Goal: Task Accomplishment & Management: Manage account settings

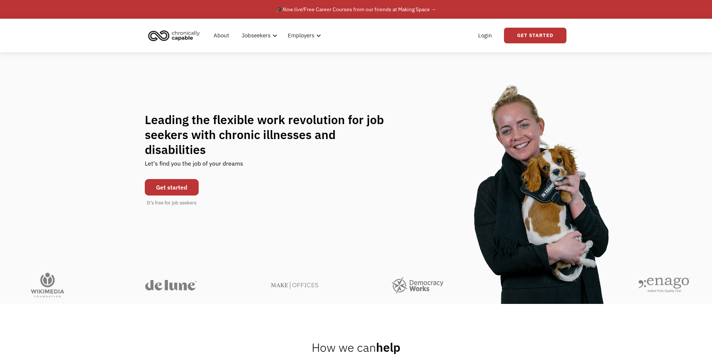
click at [500, 41] on div "Login Get Started" at bounding box center [519, 36] width 93 height 24
click at [487, 40] on link "Login" at bounding box center [484, 36] width 23 height 24
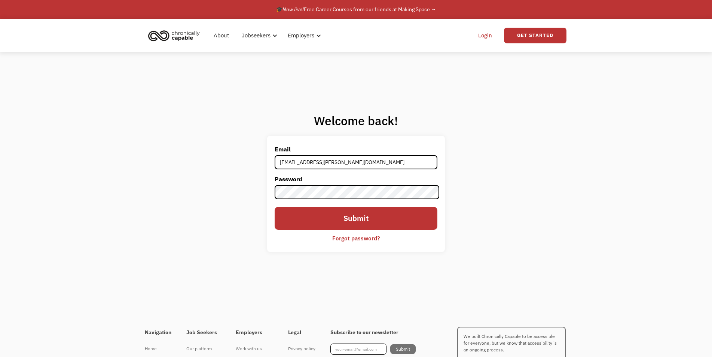
type input "kelsey.a.ramirez.978@gmail.com"
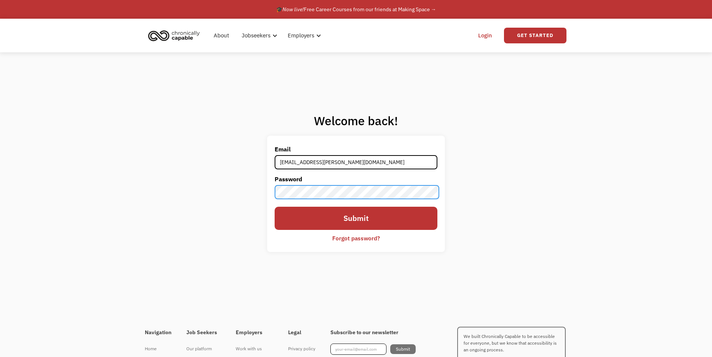
click at [274, 207] on input "Submit" at bounding box center [355, 218] width 163 height 23
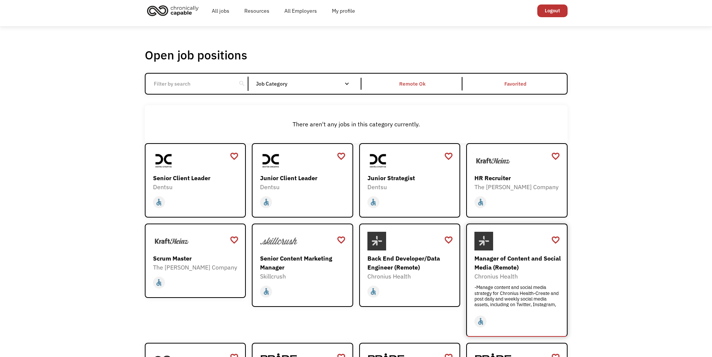
scroll to position [191, 0]
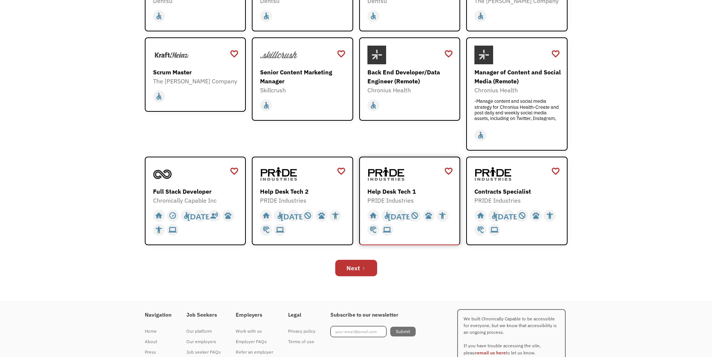
click at [400, 175] on img at bounding box center [385, 174] width 37 height 19
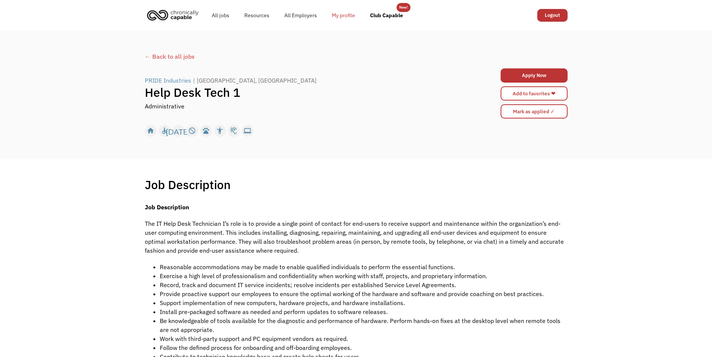
click at [339, 13] on link "My profile" at bounding box center [343, 15] width 38 height 24
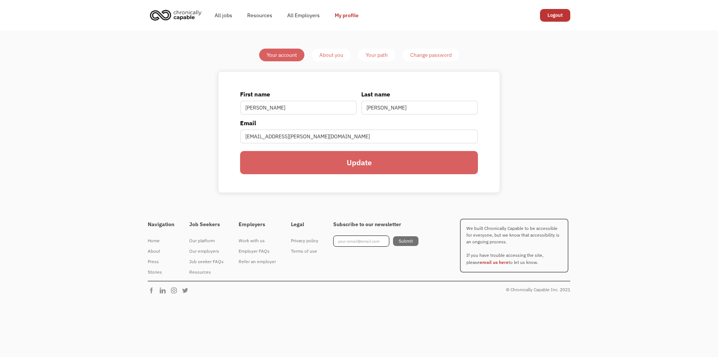
click at [332, 57] on div "About you" at bounding box center [331, 54] width 24 height 9
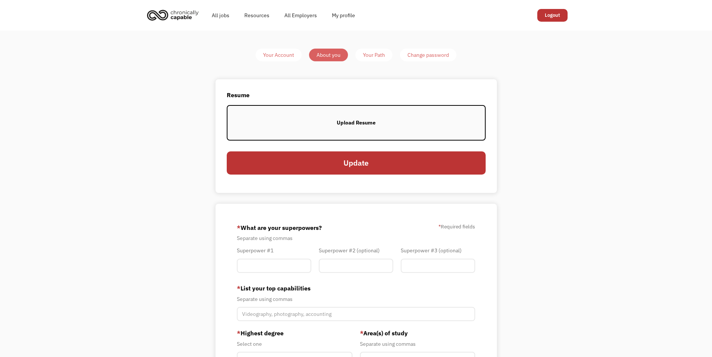
click at [397, 110] on label "Upload Resume" at bounding box center [356, 123] width 259 height 36
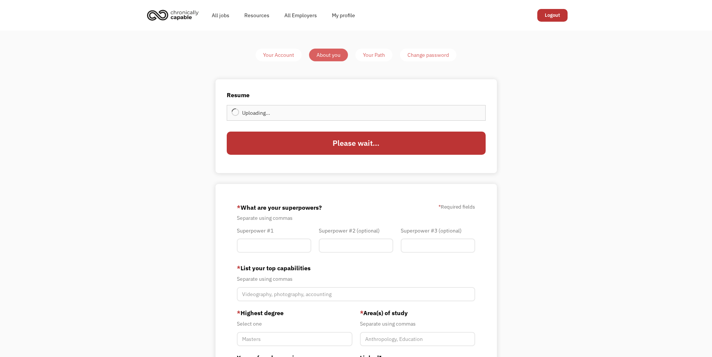
type input "Update"
click at [294, 248] on input "Member-You-Update" at bounding box center [274, 246] width 74 height 14
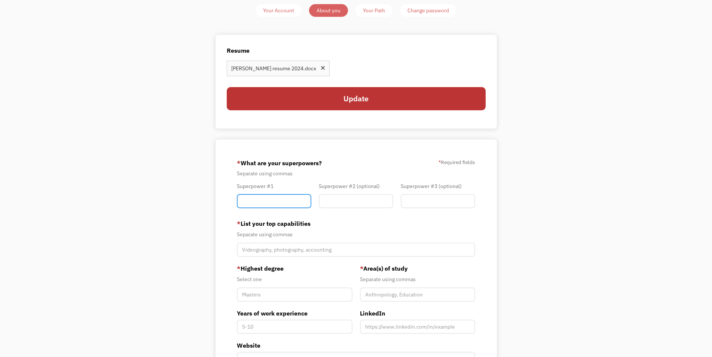
scroll to position [76, 0]
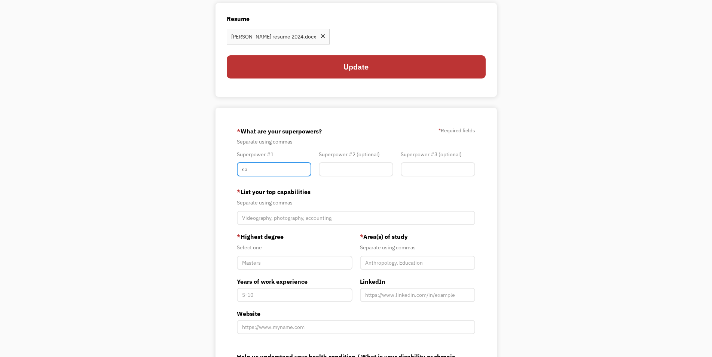
type input "s"
type input "Sales"
type input "design"
type input "Customer Service"
click at [337, 170] on input "design" at bounding box center [356, 169] width 74 height 14
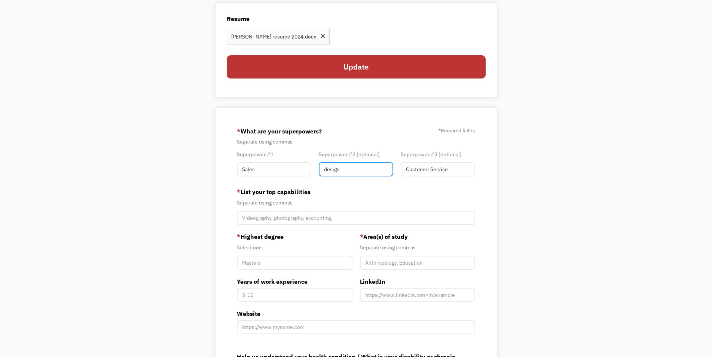
click at [337, 170] on input "design" at bounding box center [356, 169] width 74 height 14
type input "Design"
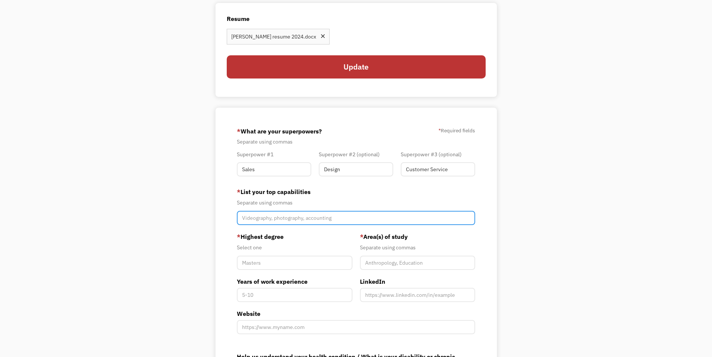
click at [314, 218] on input "Member-You-Update" at bounding box center [356, 218] width 239 height 14
type input "Editing, Teaching, Sales, Product Mangment"
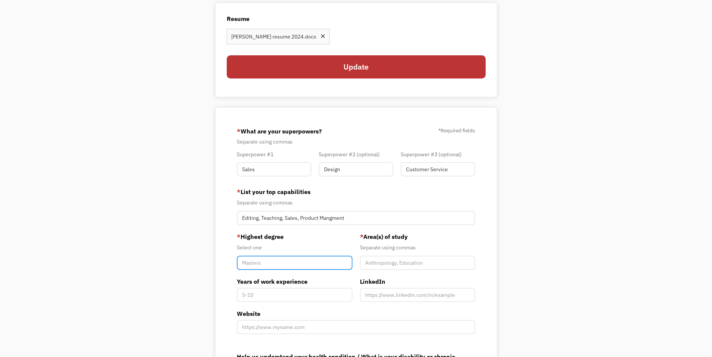
drag, startPoint x: 330, startPoint y: 269, endPoint x: 332, endPoint y: 273, distance: 4.4
click at [332, 270] on input "Member-You-Update" at bounding box center [295, 263] width 116 height 14
click at [310, 264] on input "Member-You-Update" at bounding box center [295, 263] width 116 height 14
click at [244, 245] on div "Select one" at bounding box center [295, 247] width 116 height 9
drag, startPoint x: 263, startPoint y: 256, endPoint x: 268, endPoint y: 262, distance: 8.2
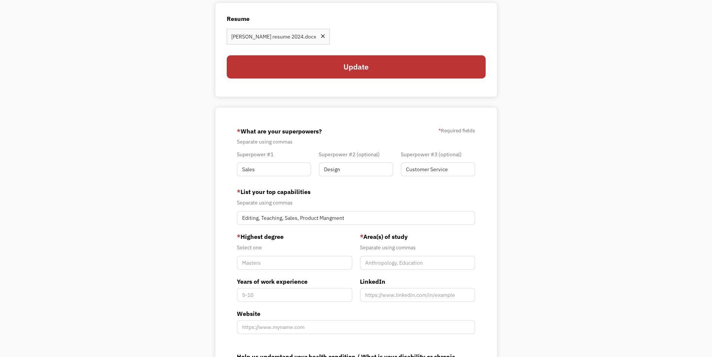
click at [265, 258] on div "* Highest degree Select one" at bounding box center [295, 251] width 116 height 38
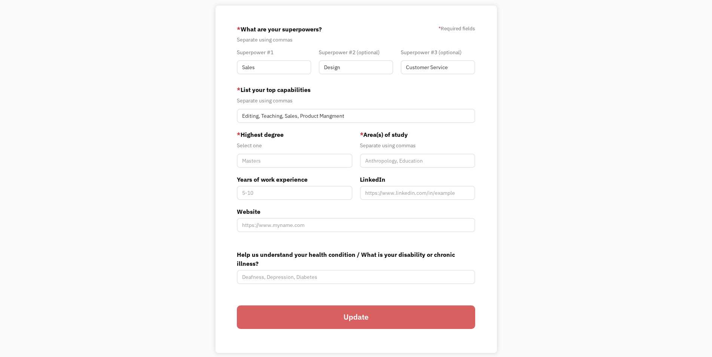
scroll to position [191, 0]
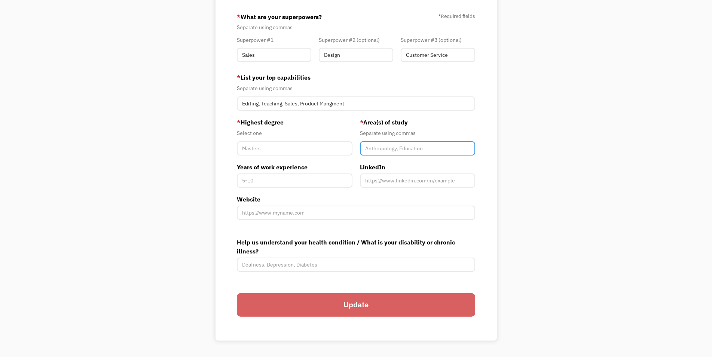
click at [371, 153] on input "Member-You-Update" at bounding box center [418, 148] width 116 height 14
click at [297, 148] on input "Member-You-Update" at bounding box center [295, 148] width 116 height 14
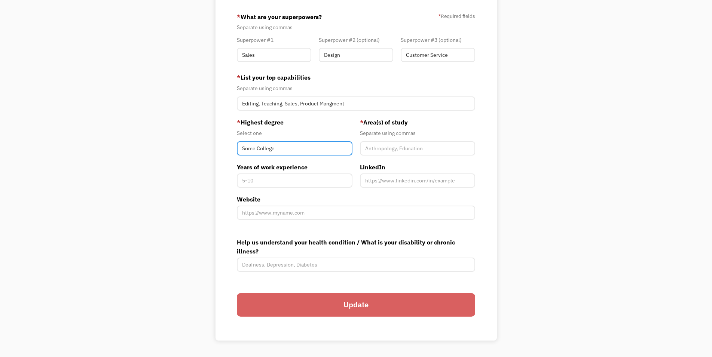
type input "Some College"
click at [385, 151] on input "Member-You-Update" at bounding box center [418, 148] width 116 height 14
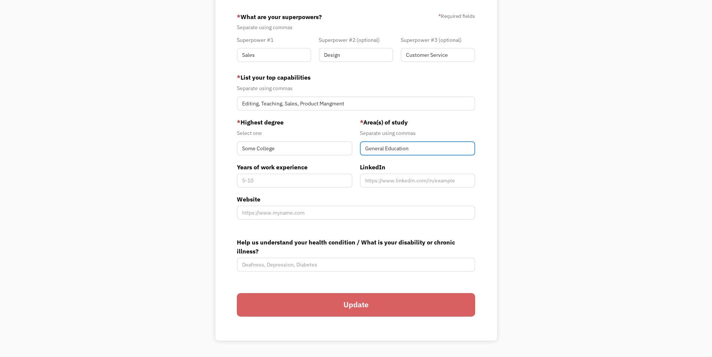
type input "General Education"
click at [310, 175] on input "Years of work experience" at bounding box center [295, 180] width 116 height 14
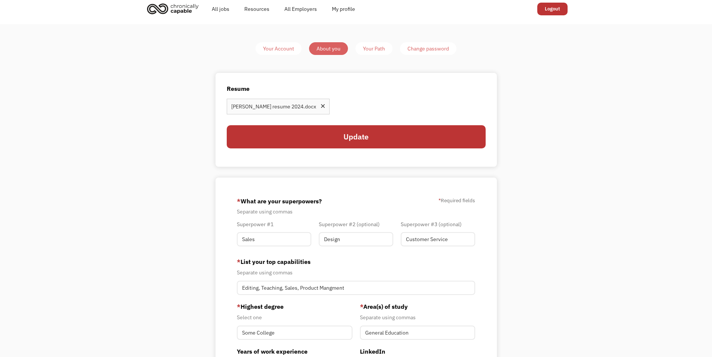
scroll to position [0, 0]
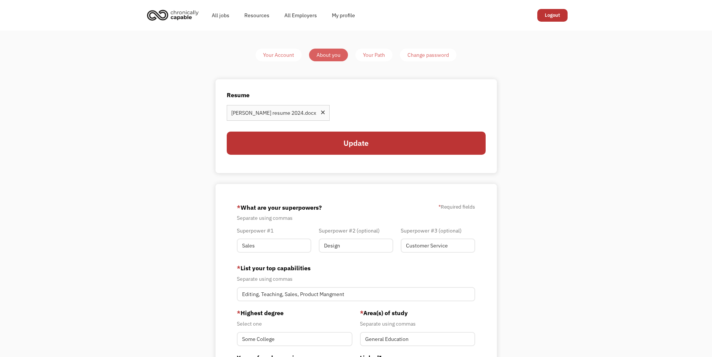
click at [281, 113] on div "Kelsey Ramirez resume 2024.docx" at bounding box center [273, 112] width 85 height 9
click at [321, 112] on div "Remove file" at bounding box center [323, 114] width 6 height 8
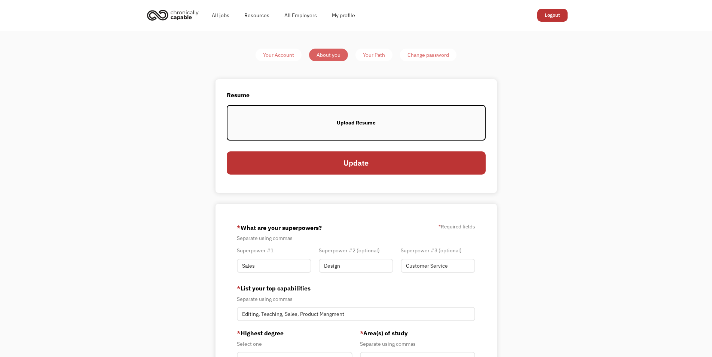
click at [363, 122] on div "Upload Resume" at bounding box center [355, 122] width 39 height 9
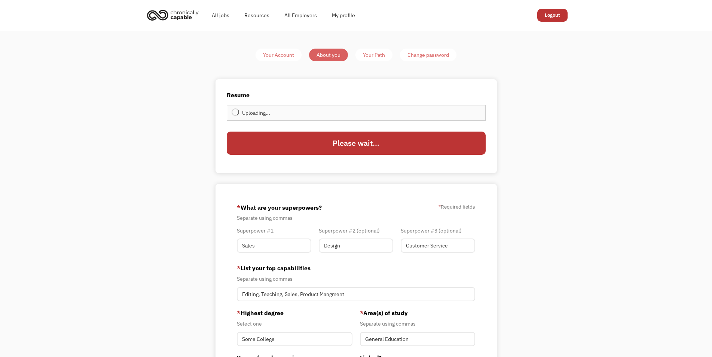
type input "Update"
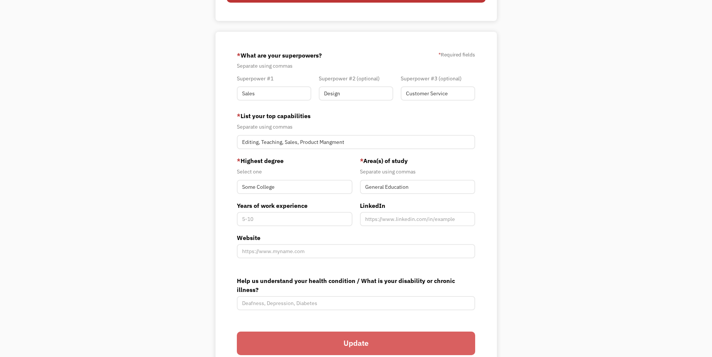
scroll to position [153, 0]
click at [306, 224] on input "Years of work experience" at bounding box center [295, 219] width 116 height 14
type input "13"
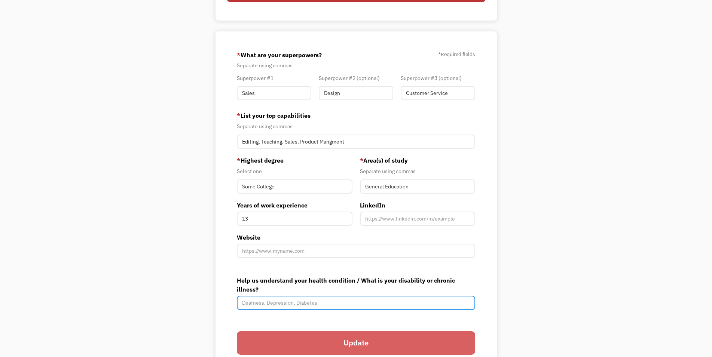
click at [279, 296] on input "Help us understand your health condition / What is your disability or chronic i…" at bounding box center [356, 303] width 239 height 14
type input "POTS, [PERSON_NAME], Disautonomia, EDS, PCOS, [MEDICAL_DATA]"
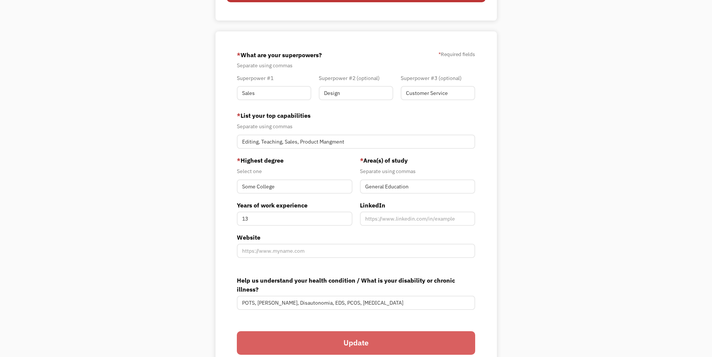
click at [346, 341] on input "Update" at bounding box center [356, 342] width 239 height 23
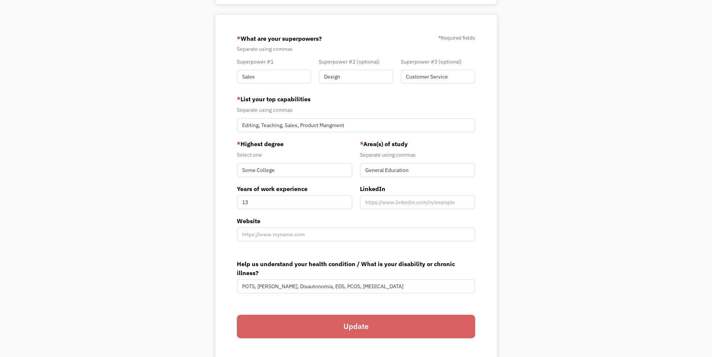
scroll to position [191, 0]
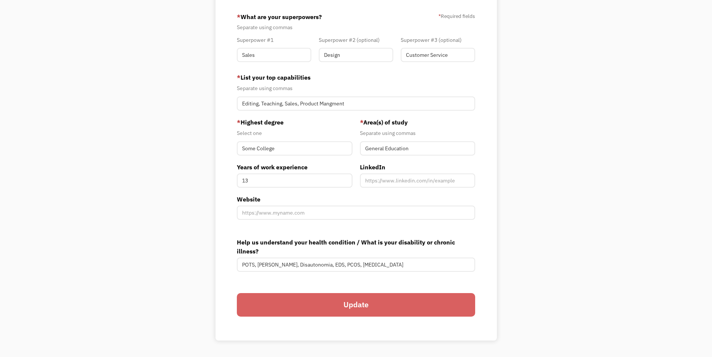
click at [344, 298] on input "Update" at bounding box center [356, 304] width 239 height 23
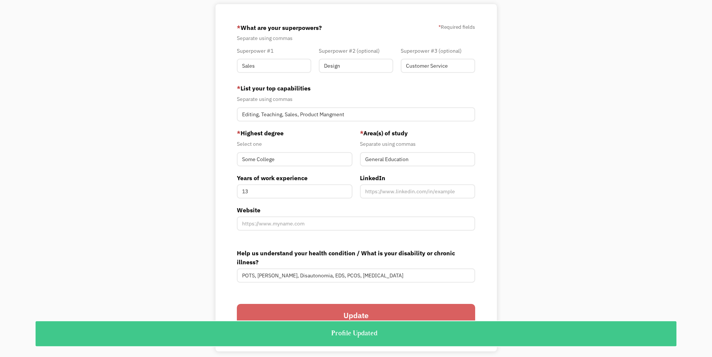
scroll to position [38, 0]
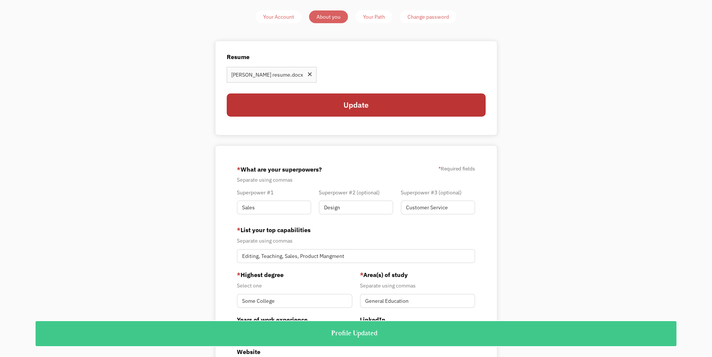
click at [372, 13] on div "Your Path" at bounding box center [374, 16] width 22 height 9
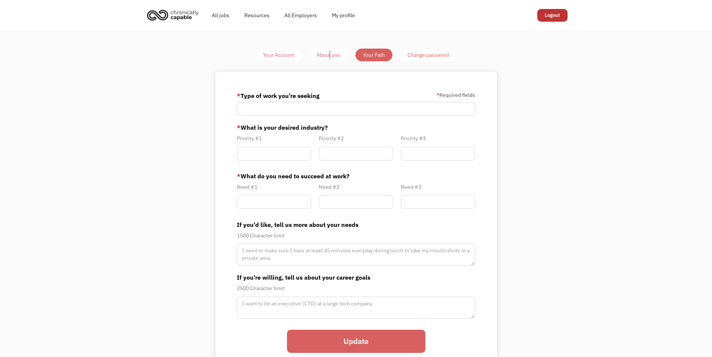
click at [329, 50] on div "Your Account About you Your Path Change password * Type of work you're seeking …" at bounding box center [356, 213] width 712 height 364
click at [329, 55] on div "About you" at bounding box center [328, 54] width 24 height 9
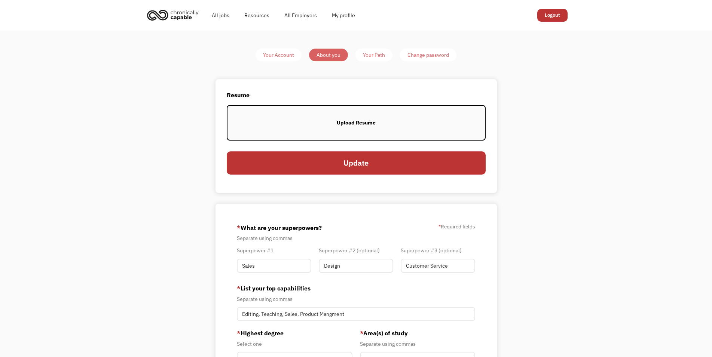
click at [369, 126] on div "Upload Resume" at bounding box center [355, 122] width 39 height 9
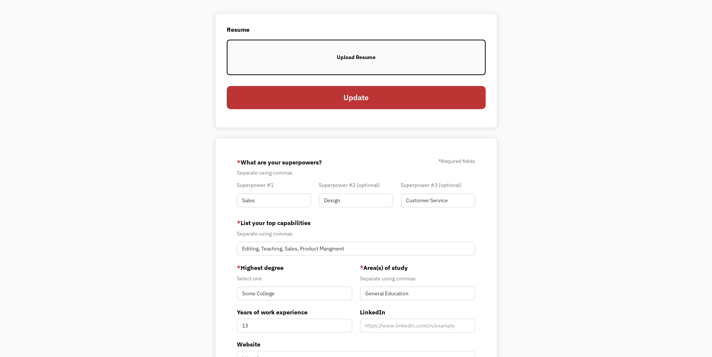
scroll to position [38, 0]
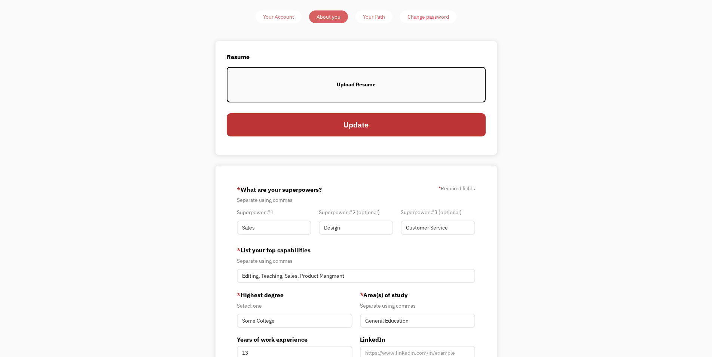
click at [316, 79] on label "Upload Resume" at bounding box center [356, 85] width 259 height 36
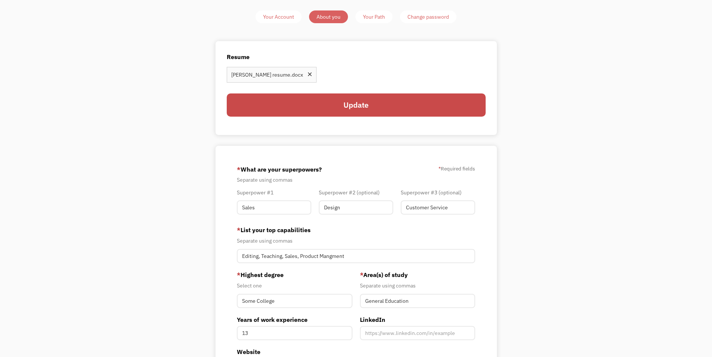
click at [316, 110] on input "Update" at bounding box center [356, 104] width 259 height 23
type input "Please wait..."
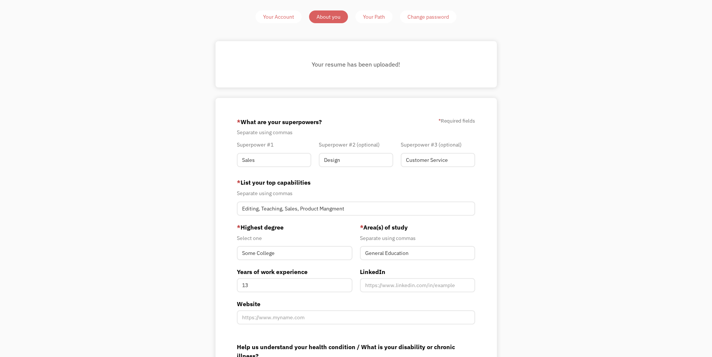
click at [376, 17] on div "Your Path" at bounding box center [374, 16] width 22 height 9
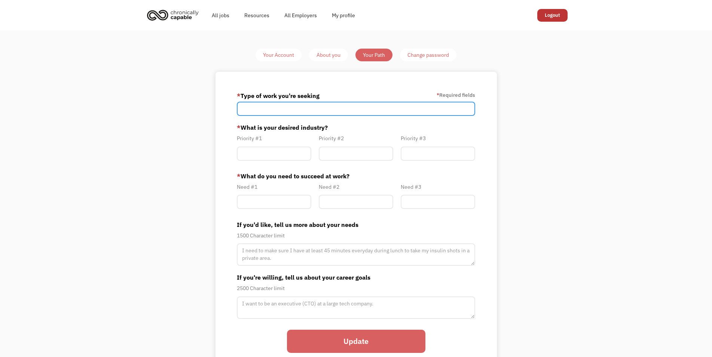
click at [352, 111] on input "Member-Path-Update" at bounding box center [356, 109] width 239 height 14
click at [282, 162] on div "Priority #1" at bounding box center [274, 149] width 82 height 31
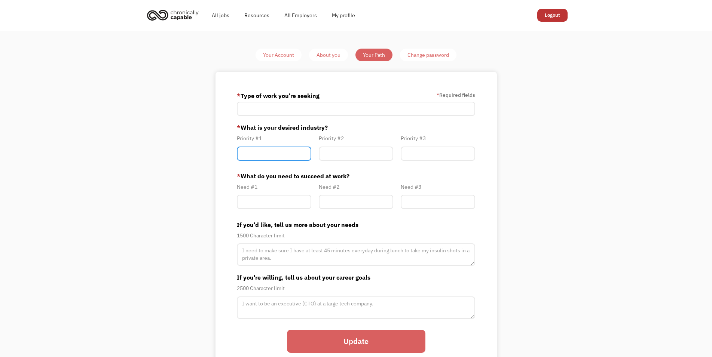
click at [281, 153] on input "Member-Path-Update" at bounding box center [274, 154] width 74 height 14
click at [244, 18] on link "Resources" at bounding box center [257, 15] width 40 height 24
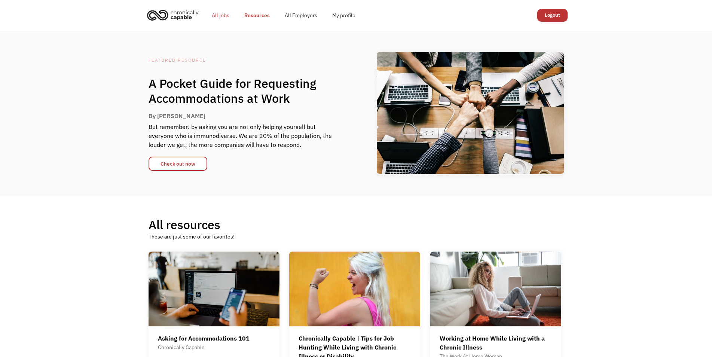
click at [214, 11] on link "All jobs" at bounding box center [220, 15] width 33 height 24
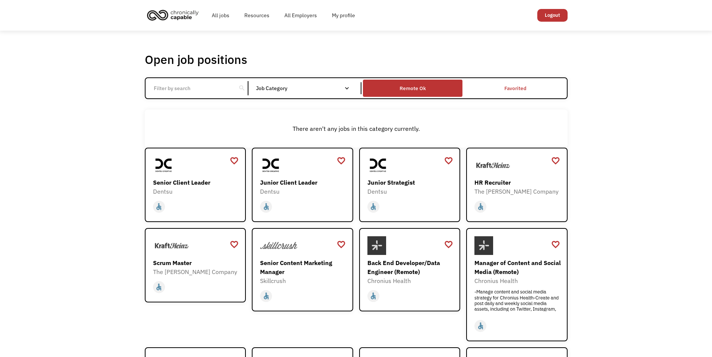
click at [406, 87] on div "Remote Ok" at bounding box center [412, 88] width 26 height 9
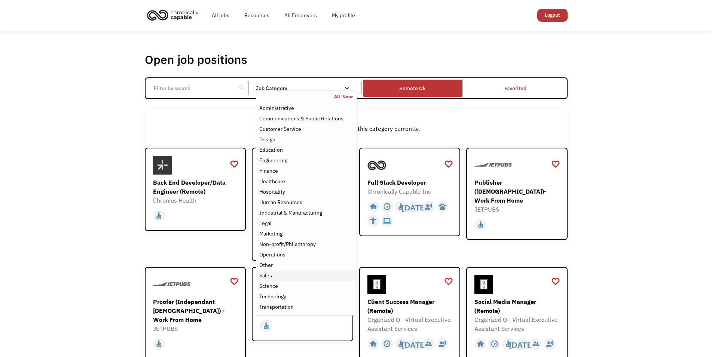
click at [285, 273] on div "Sales" at bounding box center [306, 275] width 94 height 9
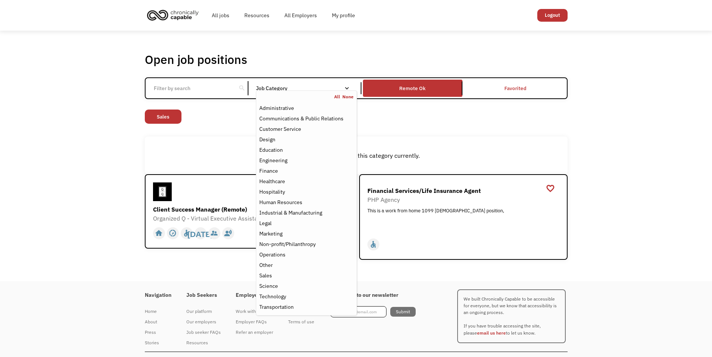
click at [71, 212] on div "Open job positions You have X liked items Search search Filter by category Admi…" at bounding box center [356, 156] width 712 height 251
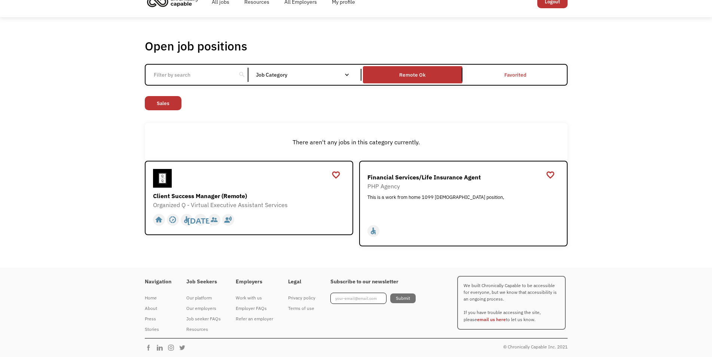
scroll to position [15, 0]
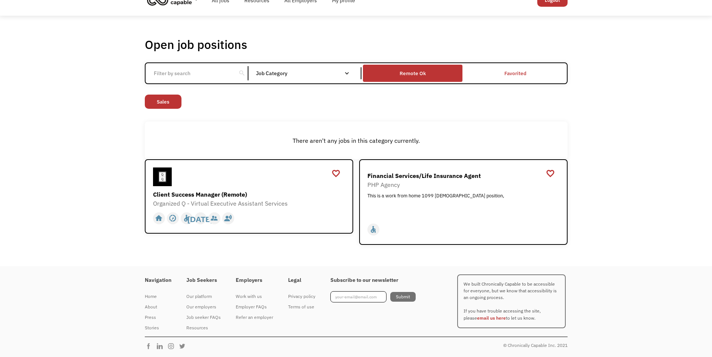
click at [387, 74] on div "Remote Ok" at bounding box center [412, 73] width 99 height 13
click at [380, 67] on div "Remote Ok" at bounding box center [412, 73] width 99 height 13
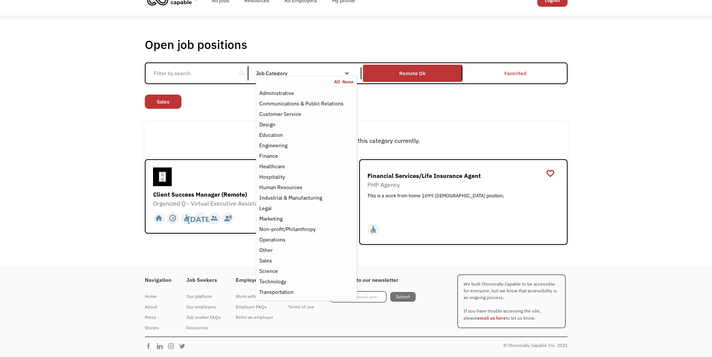
click at [318, 71] on div "Job Category" at bounding box center [306, 73] width 101 height 12
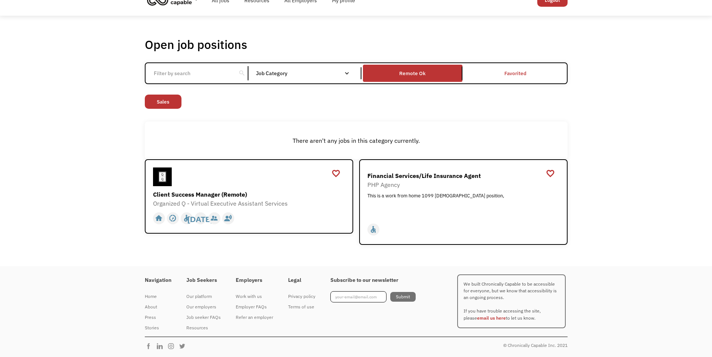
click at [348, 72] on div "Email Form" at bounding box center [346, 73] width 5 height 5
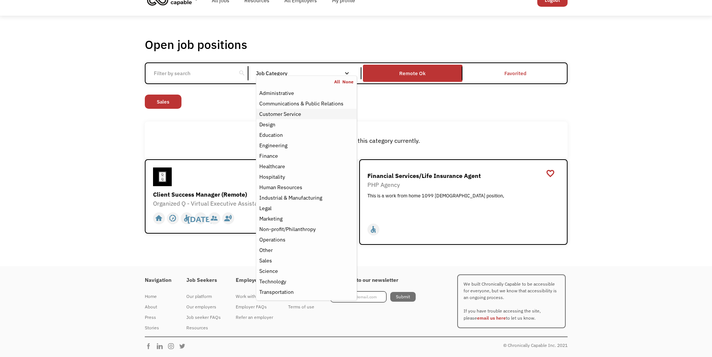
click at [310, 115] on div "Customer Service" at bounding box center [306, 114] width 94 height 9
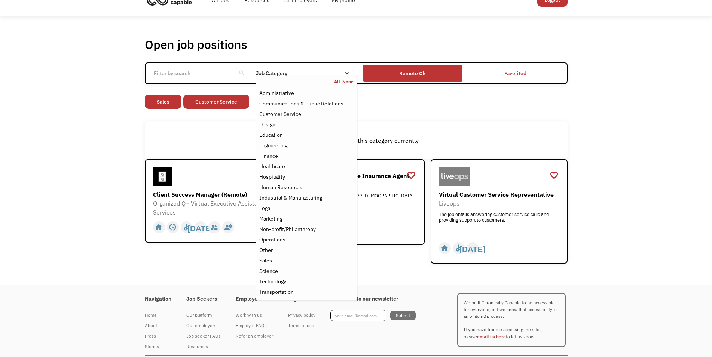
click at [204, 130] on div "There aren't any jobs in this category currently." at bounding box center [356, 141] width 422 height 38
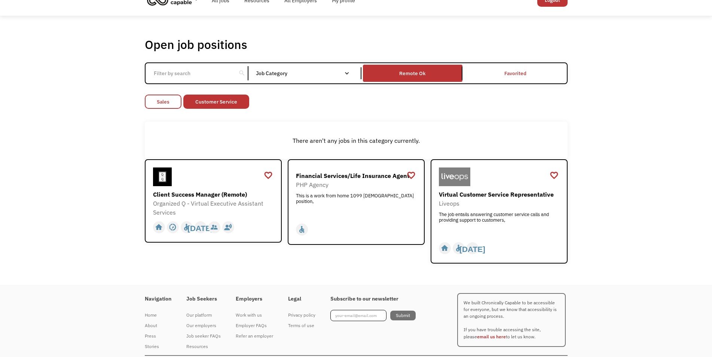
click at [159, 97] on link "Sales" at bounding box center [163, 102] width 37 height 14
click at [187, 100] on link "Customer Service" at bounding box center [178, 102] width 66 height 14
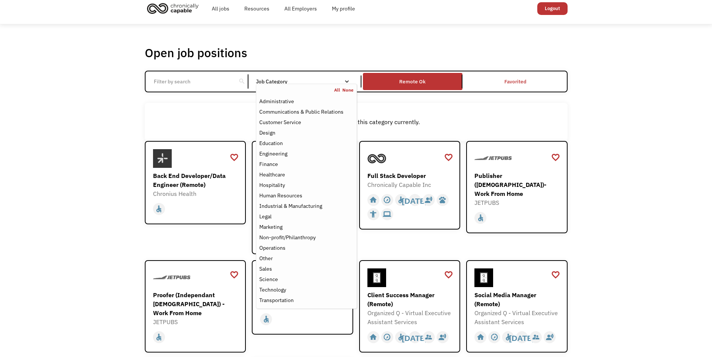
click at [337, 90] on link "All" at bounding box center [338, 90] width 8 height 6
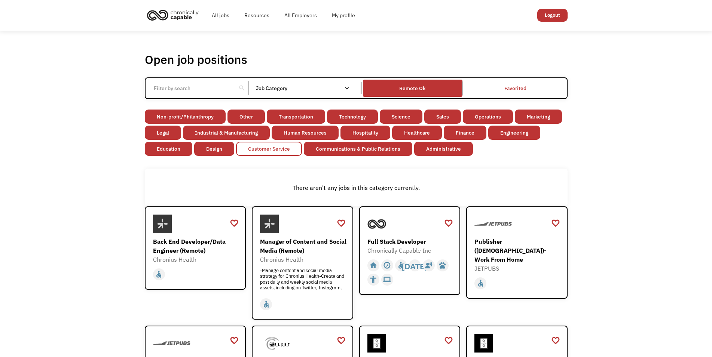
click at [246, 147] on link "Customer Service" at bounding box center [269, 149] width 66 height 14
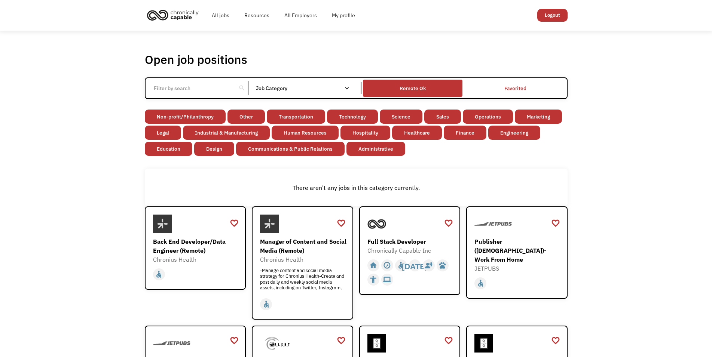
click at [410, 85] on div "Remote Ok" at bounding box center [412, 88] width 26 height 9
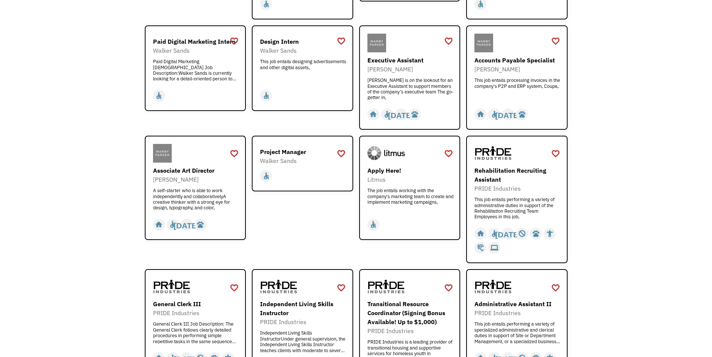
scroll to position [719, 0]
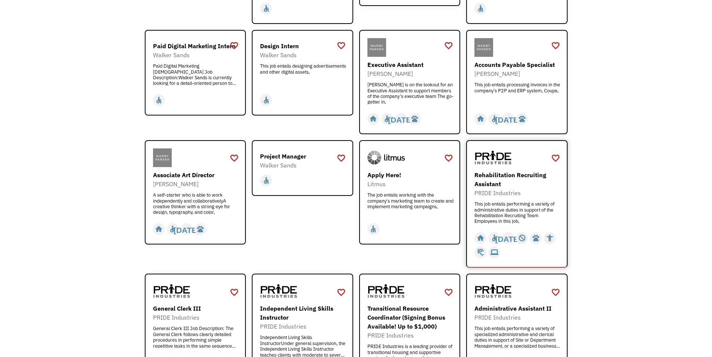
click at [501, 156] on div "Rehabilitation Recruiting Assistant PRIDE Industries This job entails performin…" at bounding box center [517, 187] width 87 height 79
click at [290, 63] on div "This job entails designing advertisements and other digital assets," at bounding box center [303, 74] width 87 height 22
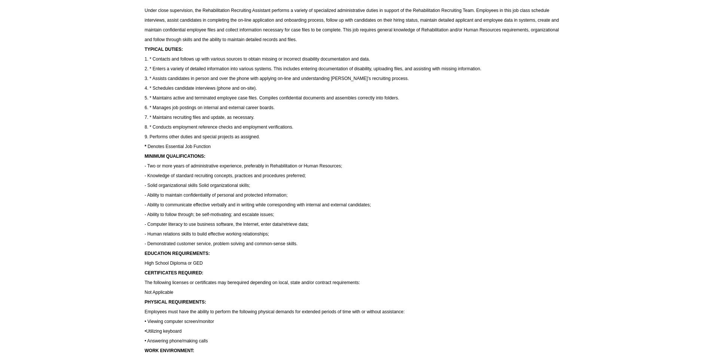
scroll to position [267, 0]
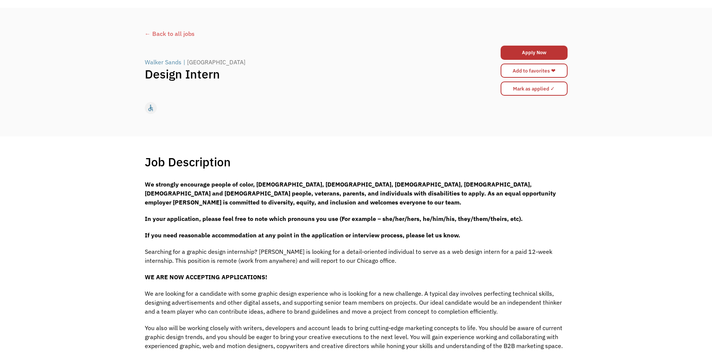
scroll to position [38, 0]
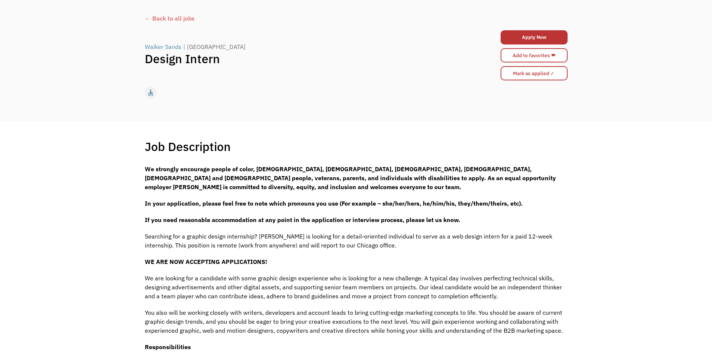
drag, startPoint x: 347, startPoint y: 222, endPoint x: 308, endPoint y: 227, distance: 39.5
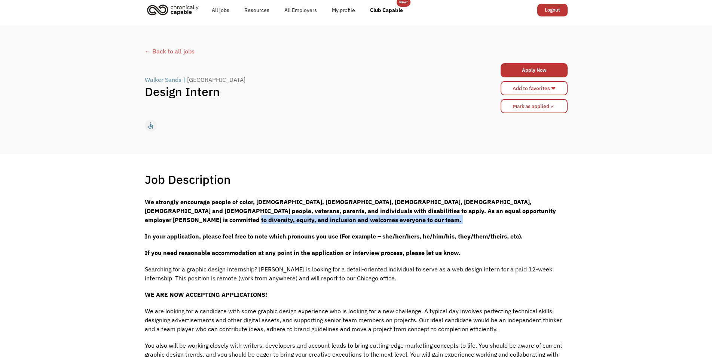
scroll to position [0, 0]
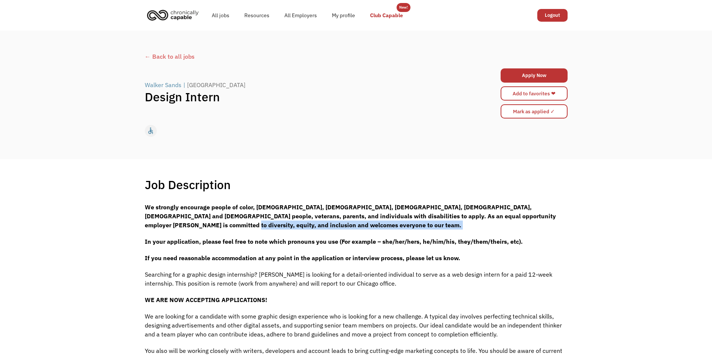
click at [369, 15] on link "Club Capable" at bounding box center [386, 15] width 48 height 24
click at [388, 12] on link "Club Capable" at bounding box center [386, 15] width 48 height 24
click at [332, 19] on link "My profile" at bounding box center [343, 15] width 38 height 24
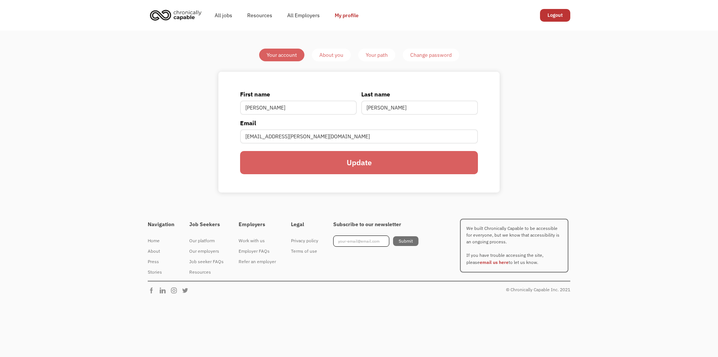
click at [380, 55] on div "Your path" at bounding box center [377, 54] width 22 height 9
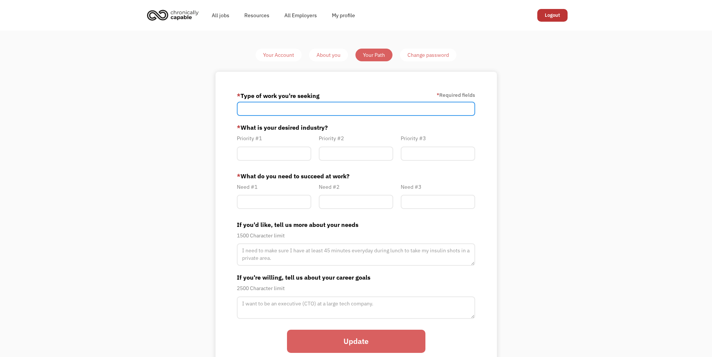
click at [318, 108] on input "Member-Path-Update" at bounding box center [356, 109] width 239 height 14
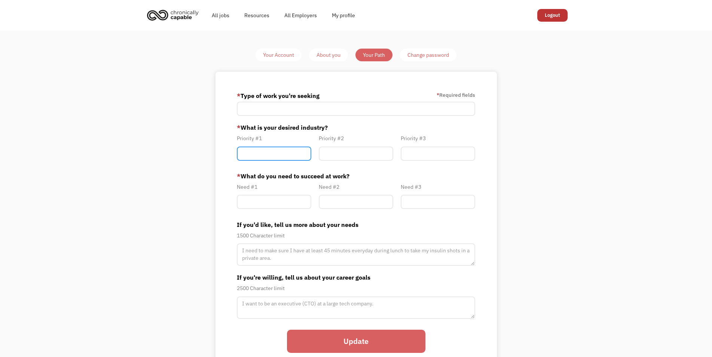
click at [286, 157] on input "Member-Path-Update" at bounding box center [274, 154] width 74 height 14
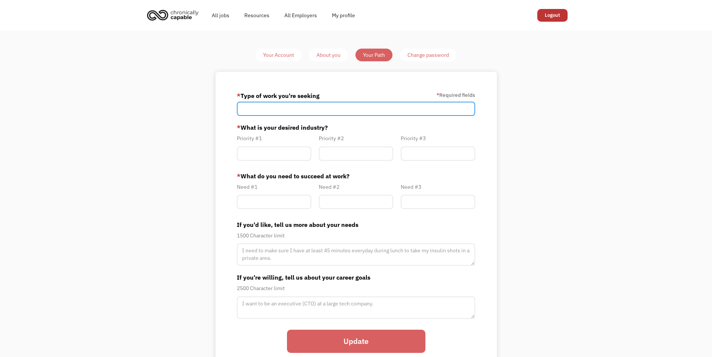
click at [262, 107] on input "Member-Path-Update" at bounding box center [356, 109] width 239 height 14
click at [246, 108] on input "Member-Path-Update" at bounding box center [356, 109] width 239 height 14
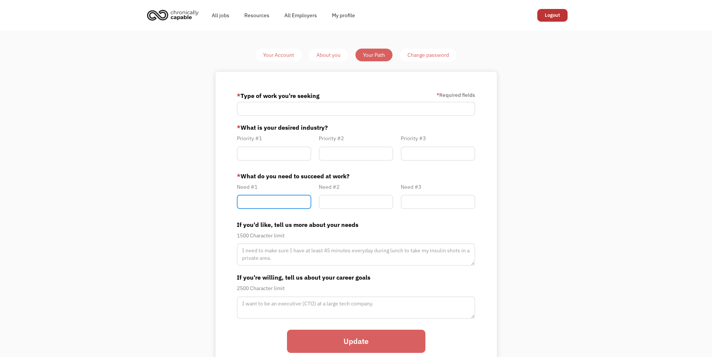
click at [273, 208] on input "Member-Path-Update" at bounding box center [274, 202] width 74 height 14
type input "Understanding employer"
type input "Full training"
type input "[DEMOGRAPHIC_DATA] work"
click at [272, 159] on input "Member-Path-Update" at bounding box center [274, 154] width 74 height 14
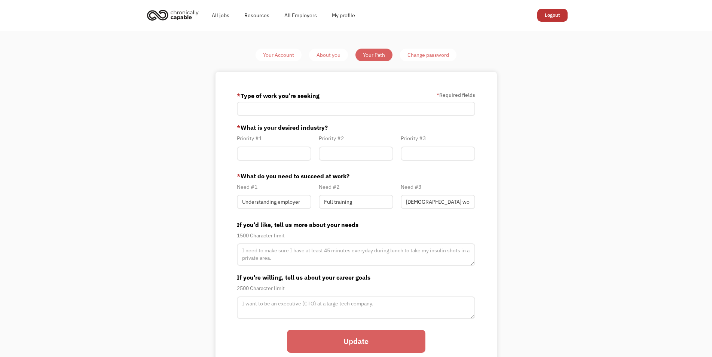
drag, startPoint x: 270, startPoint y: 164, endPoint x: 269, endPoint y: 168, distance: 4.3
click at [218, 192] on div "* Type of work you're seeking * Required fields * What is your desired industry…" at bounding box center [355, 224] width 281 height 305
click at [251, 154] on input "Member-Path-Update" at bounding box center [274, 154] width 74 height 14
click at [291, 152] on input "Member-Path-Update" at bounding box center [274, 154] width 74 height 14
click at [263, 106] on input "Member-Path-Update" at bounding box center [356, 109] width 239 height 14
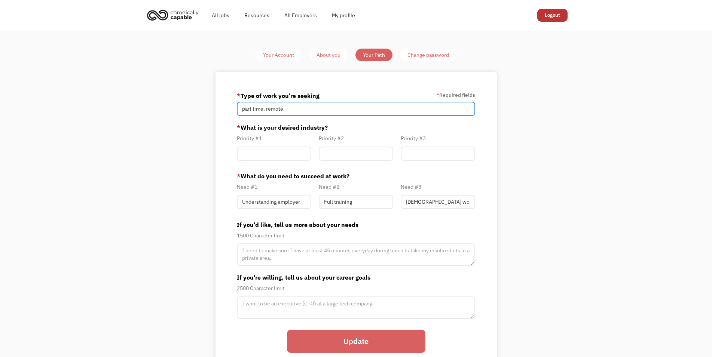
type input "part time, remote,"
click at [270, 164] on div "Priority #1" at bounding box center [274, 149] width 82 height 31
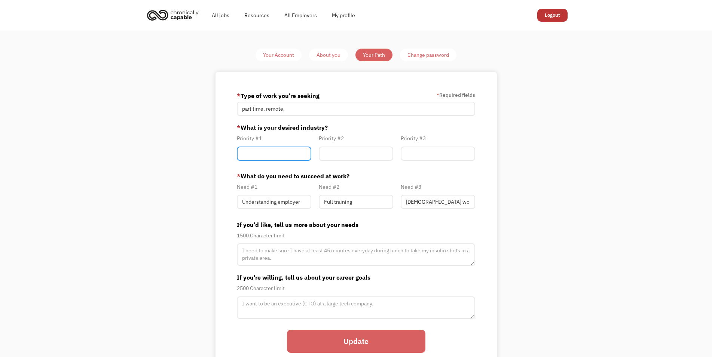
drag, startPoint x: 271, startPoint y: 148, endPoint x: 272, endPoint y: 152, distance: 4.2
click at [271, 148] on input "Member-Path-Update" at bounding box center [274, 154] width 74 height 14
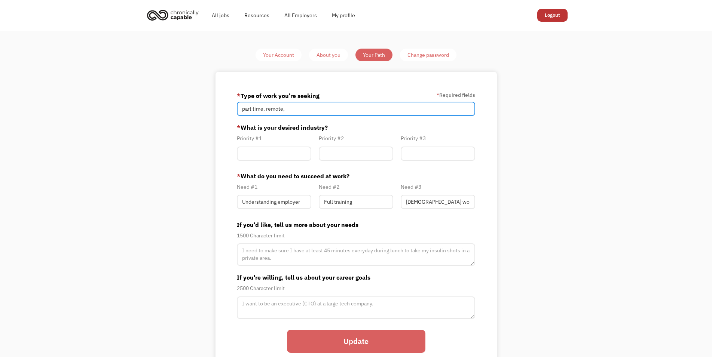
click at [265, 110] on input "part time, remote," at bounding box center [356, 109] width 239 height 14
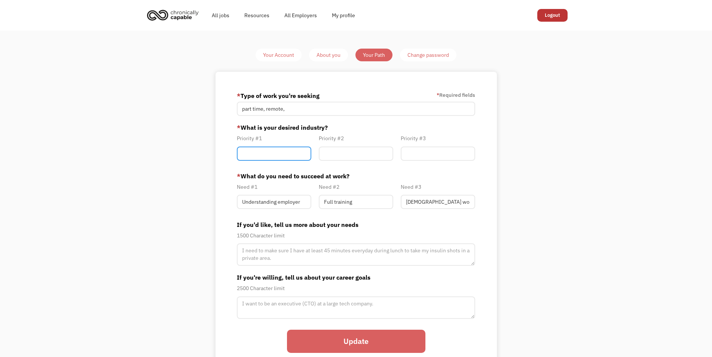
click at [261, 152] on input "Member-Path-Update" at bounding box center [274, 154] width 74 height 14
type input "Music"
click at [350, 154] on input "Customer Service" at bounding box center [356, 154] width 74 height 14
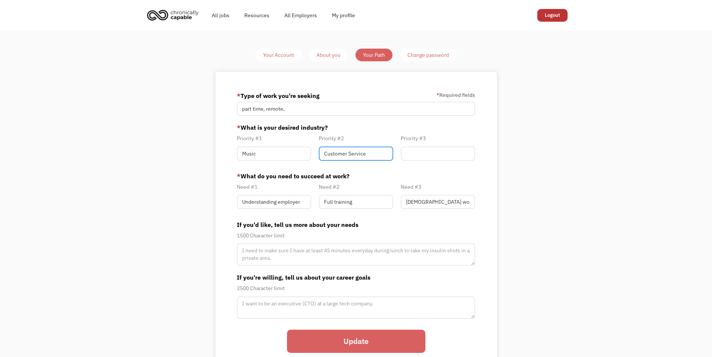
click at [349, 153] on input "Customer Service" at bounding box center [356, 154] width 74 height 14
type input "D"
type input "Design/arts"
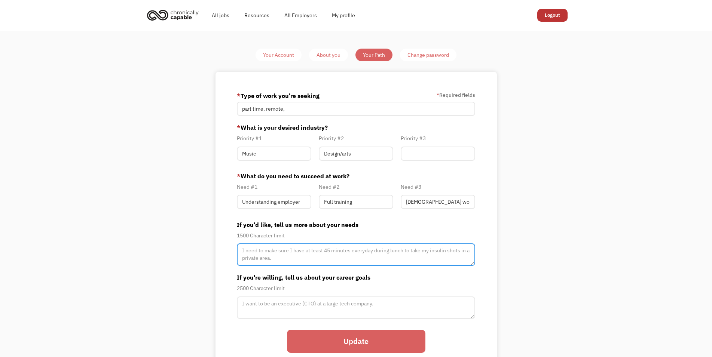
click at [310, 252] on textarea "Member-Path-Update" at bounding box center [356, 254] width 239 height 22
type textarea "My health has gone downhill and it's currently unstable. It's hard to sit for h…"
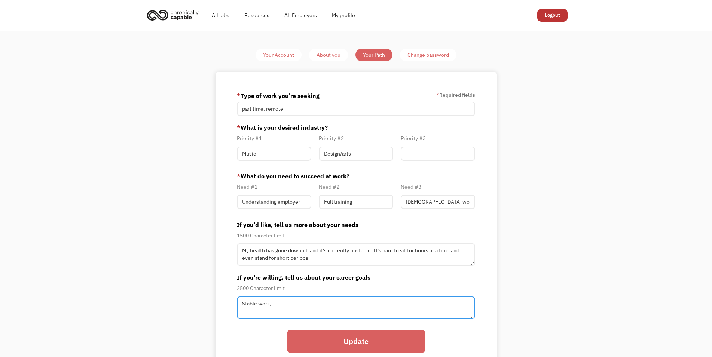
type textarea "Stable work,"
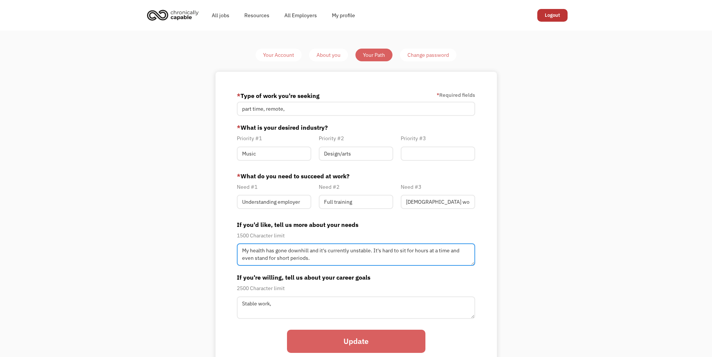
click at [363, 257] on textarea "My health has gone downhill and it's currently unstable. It's hard to sit for h…" at bounding box center [356, 254] width 239 height 22
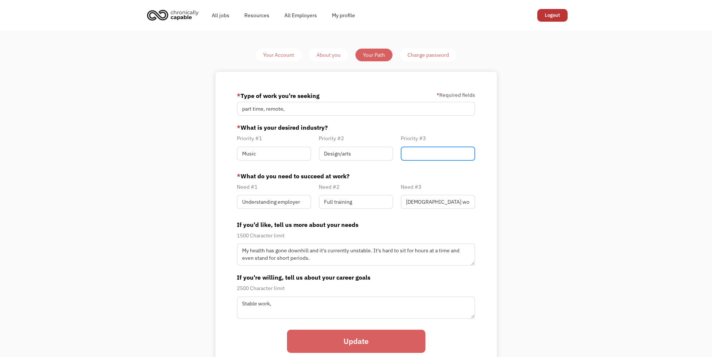
click at [409, 150] on input "Member-Path-Update" at bounding box center [437, 154] width 74 height 14
type input "Customer Service"
type input "Full Training"
type input "Part Time Work"
click at [281, 202] on input "Understanding employer" at bounding box center [274, 202] width 74 height 14
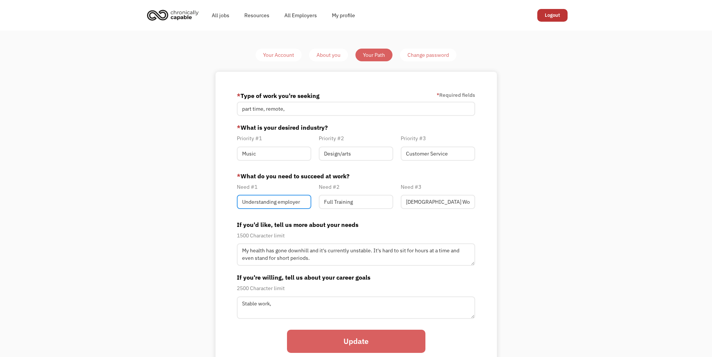
click at [281, 202] on input "Understanding employer" at bounding box center [274, 202] width 74 height 14
click at [281, 201] on input "Understanding employer" at bounding box center [274, 202] width 74 height 14
type input "Understanding Employer"
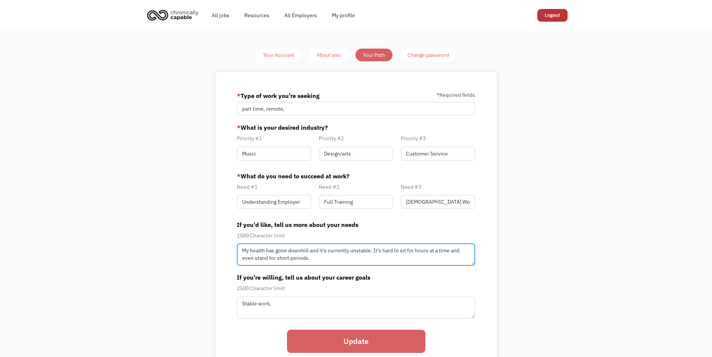
click at [319, 261] on textarea "My health has gone downhill and it's currently unstable. It's hard to sit for h…" at bounding box center [356, 254] width 239 height 22
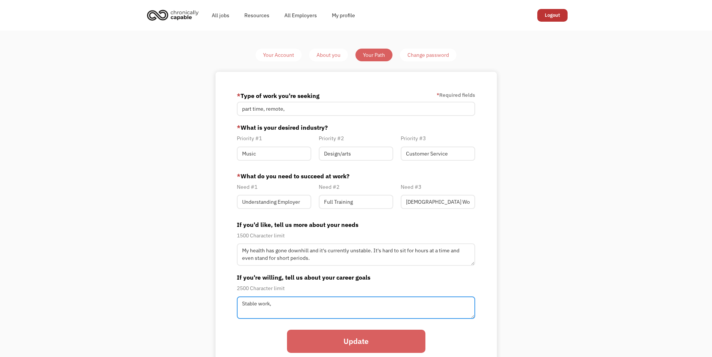
click at [296, 266] on textarea "Stable work," at bounding box center [356, 254] width 239 height 22
click at [403, 266] on textarea "Stable work, positive environment, something I can grow in" at bounding box center [356, 254] width 239 height 22
type textarea "Stable work, positive environment, something I can grow in"
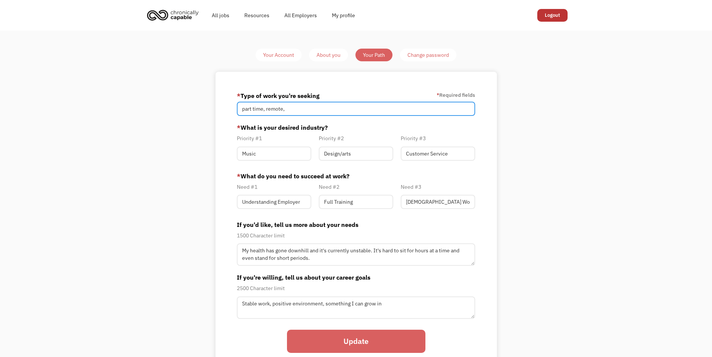
click at [293, 109] on input "part time, remote," at bounding box center [356, 109] width 239 height 14
type input "part time, remote, hybrid, in person"
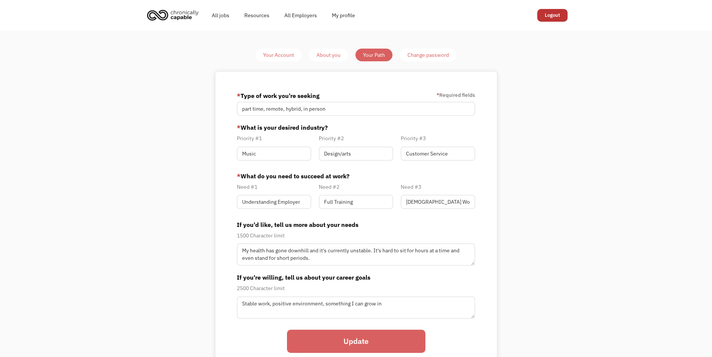
click at [348, 341] on input "Update" at bounding box center [356, 341] width 138 height 23
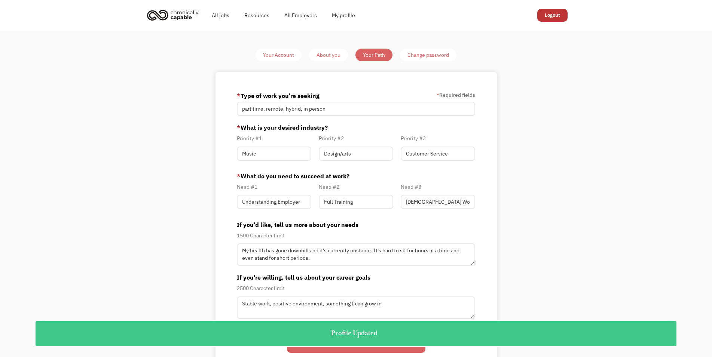
click at [417, 50] on div "Change password" at bounding box center [428, 54] width 42 height 9
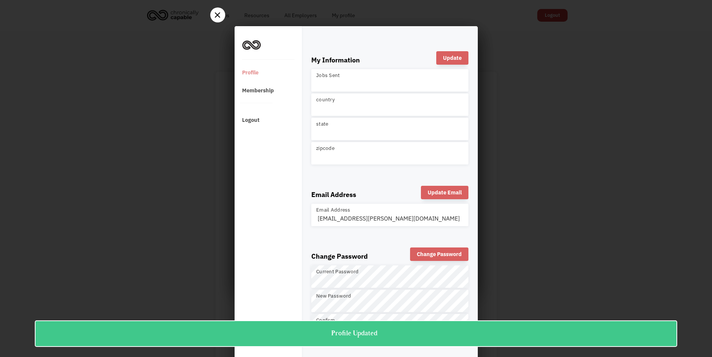
click at [226, 12] on div at bounding box center [356, 178] width 712 height 357
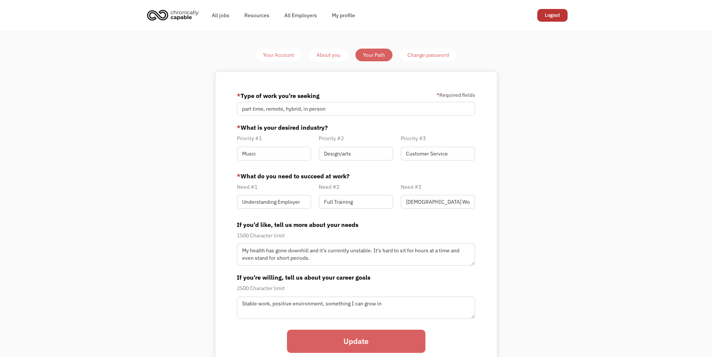
click at [408, 59] on div "Change password" at bounding box center [428, 54] width 42 height 9
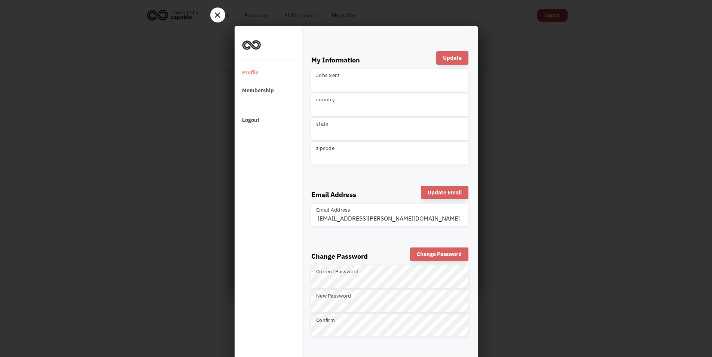
click at [190, 110] on div at bounding box center [356, 178] width 712 height 357
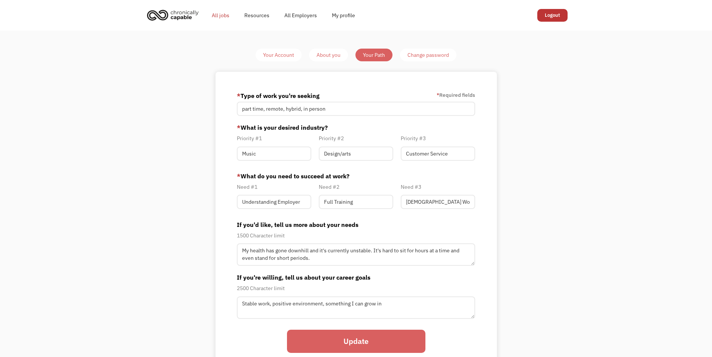
click at [223, 11] on link "All jobs" at bounding box center [220, 15] width 33 height 24
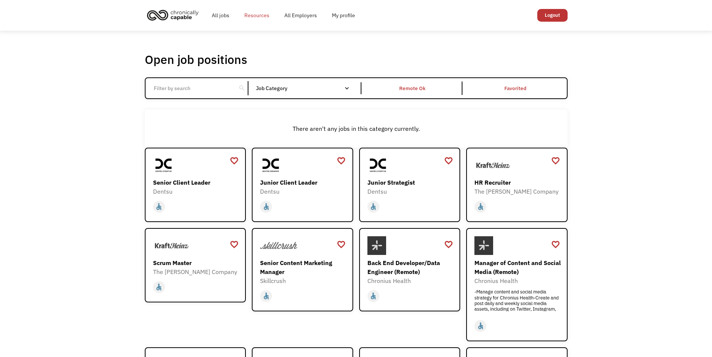
click at [262, 13] on link "Resources" at bounding box center [257, 15] width 40 height 24
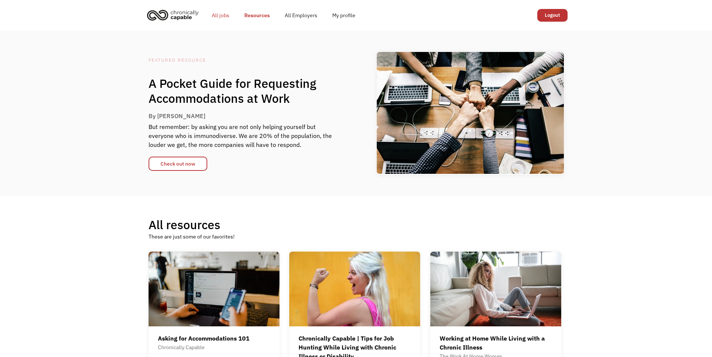
click at [212, 18] on link "All jobs" at bounding box center [220, 15] width 33 height 24
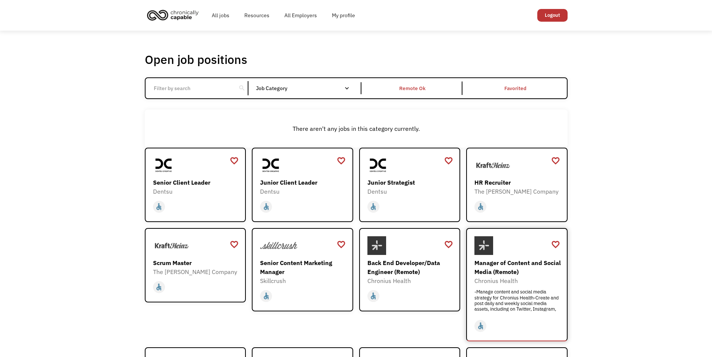
click at [501, 263] on div "Manager of Content and Social Media (Remote)" at bounding box center [517, 267] width 87 height 18
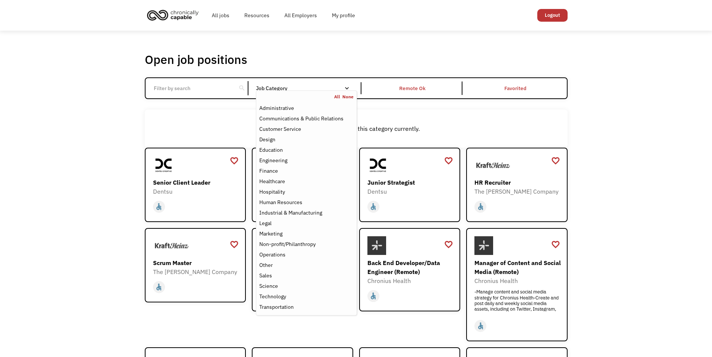
click at [338, 96] on link "All" at bounding box center [338, 97] width 8 height 6
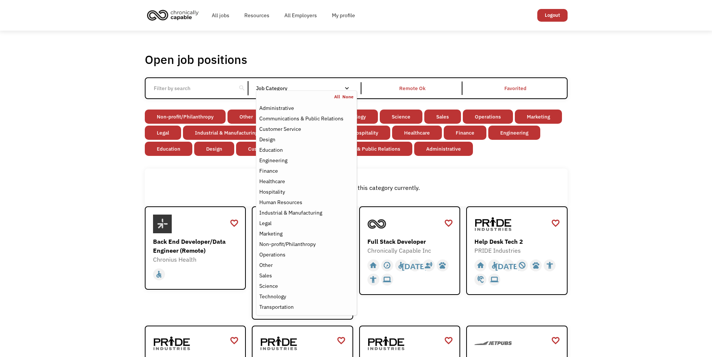
click at [146, 175] on div "There aren't any jobs in this category currently." at bounding box center [356, 188] width 422 height 38
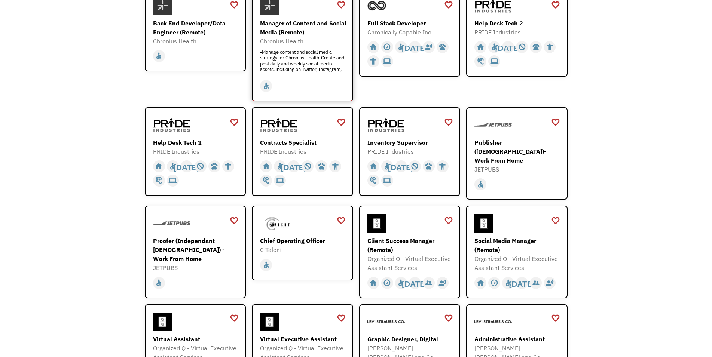
scroll to position [229, 0]
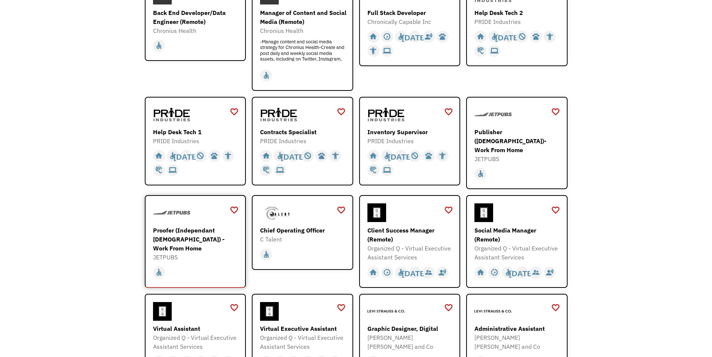
click at [230, 237] on div "Proofer (Independant [DEMOGRAPHIC_DATA]) - Work From Home" at bounding box center [196, 239] width 87 height 27
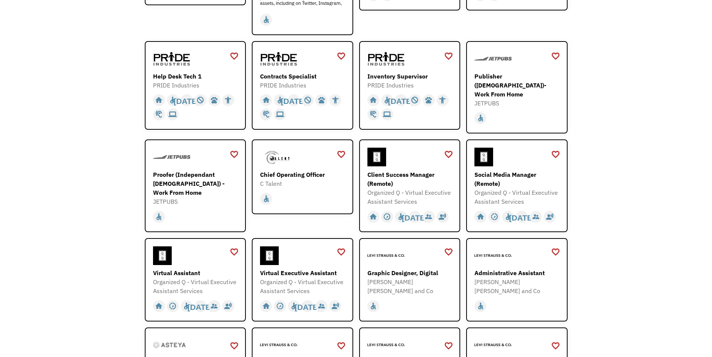
scroll to position [0, 0]
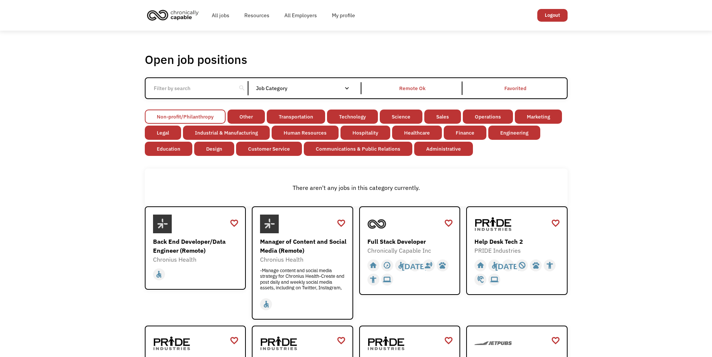
click at [174, 119] on link "Non-profit/Philanthropy" at bounding box center [185, 117] width 81 height 14
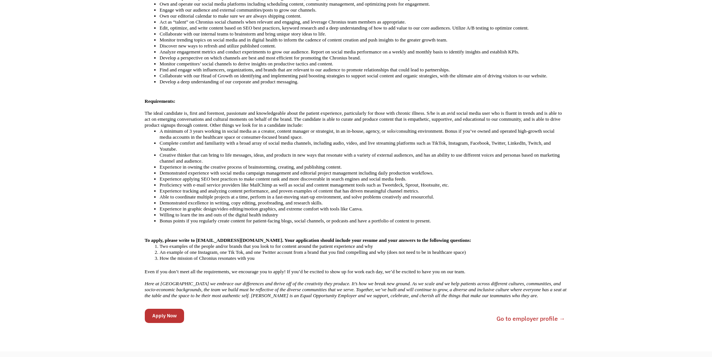
scroll to position [305, 0]
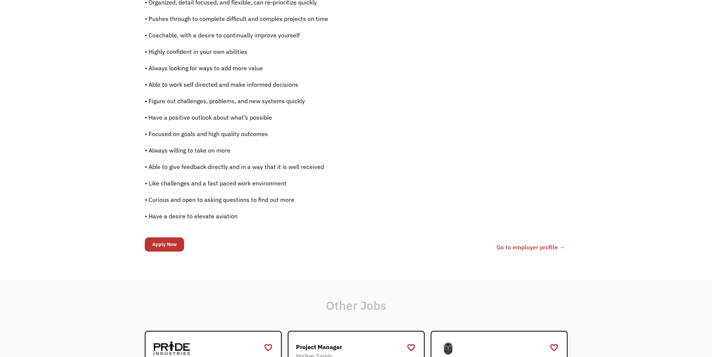
scroll to position [572, 0]
